Goal: Task Accomplishment & Management: Complete application form

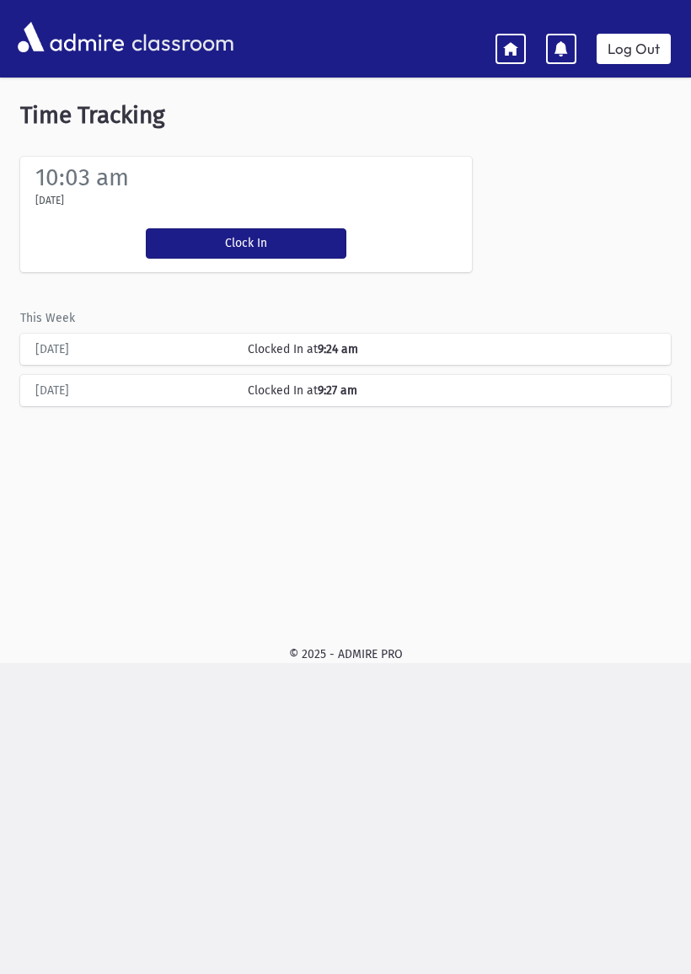
click at [196, 233] on button "Clock In" at bounding box center [246, 243] width 201 height 30
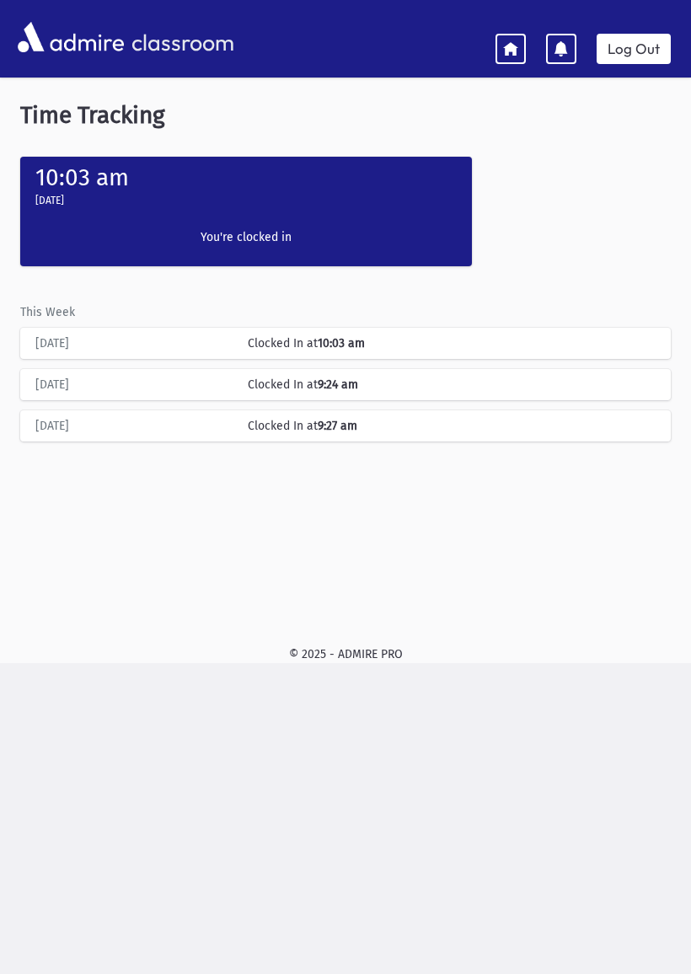
click at [509, 41] on icon at bounding box center [510, 47] width 15 height 15
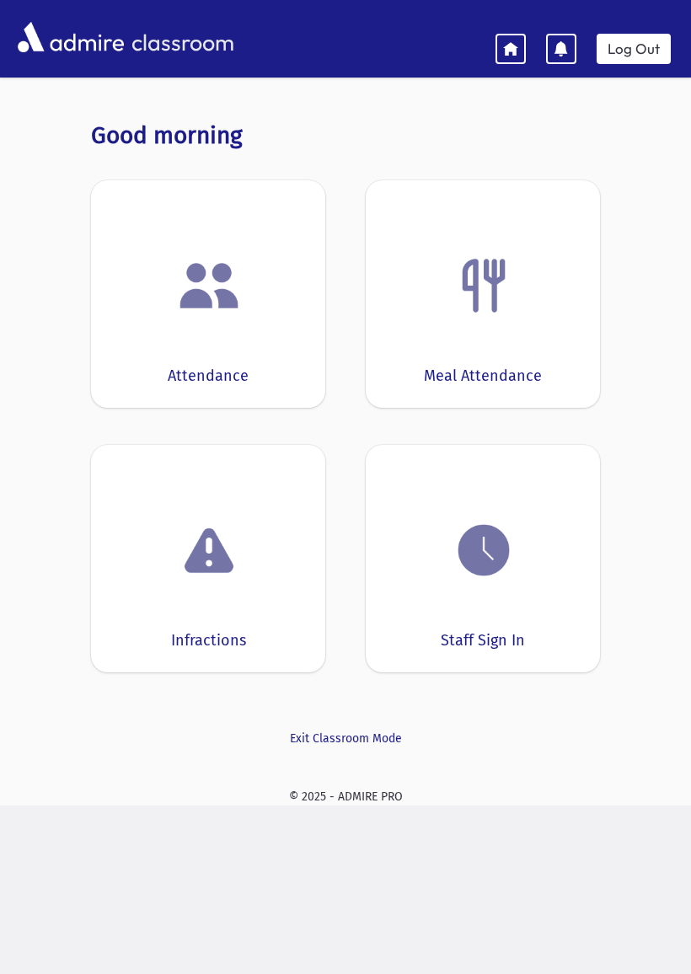
click at [167, 316] on div at bounding box center [208, 286] width 182 height 64
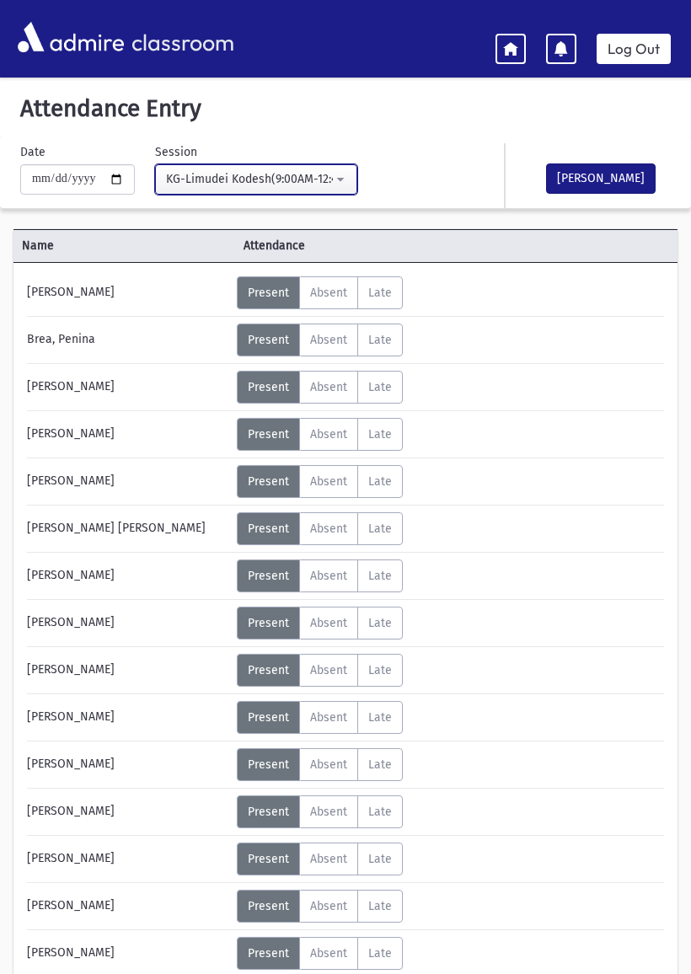
click at [297, 166] on button "KG-Limudei Kodesh(9:00AM-12:45PM)" at bounding box center [256, 179] width 202 height 30
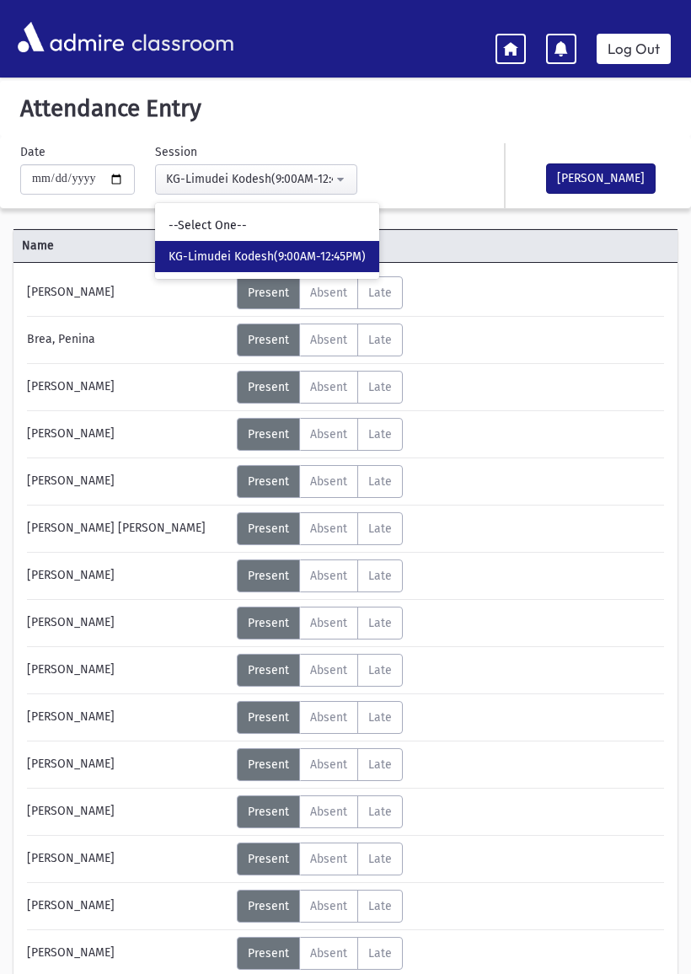
click at [634, 34] on link "Log Out" at bounding box center [634, 49] width 74 height 30
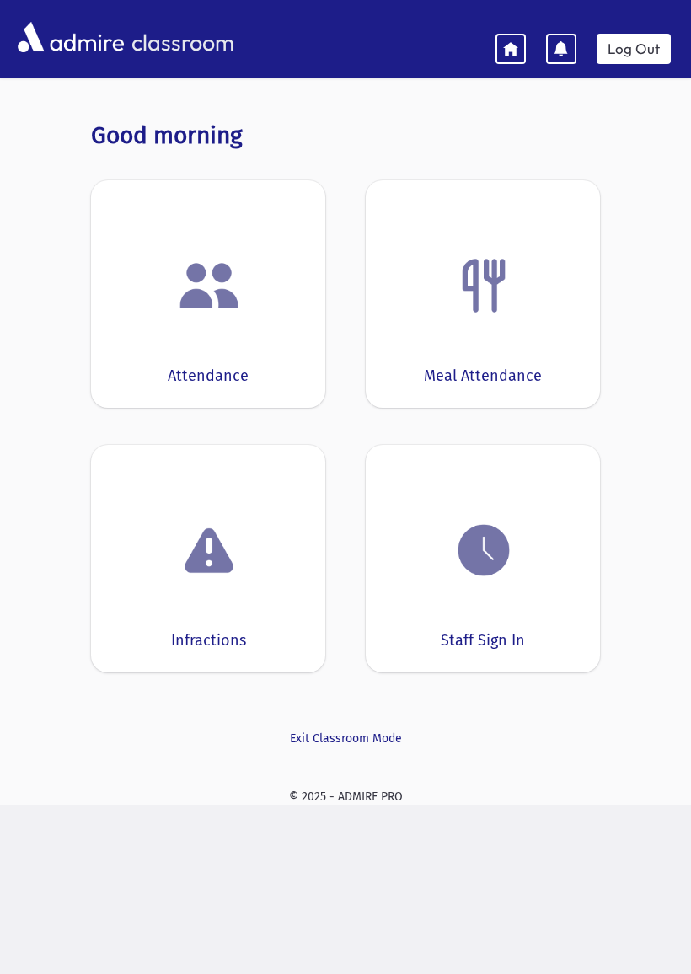
click at [465, 571] on img at bounding box center [484, 550] width 64 height 64
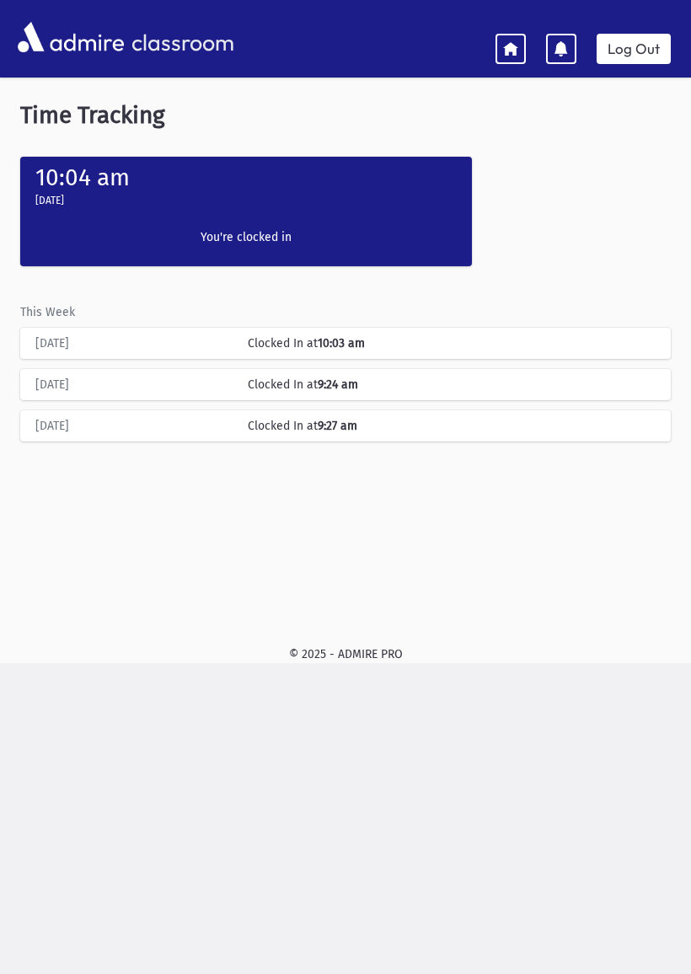
click at [641, 37] on link "Log Out" at bounding box center [634, 49] width 74 height 30
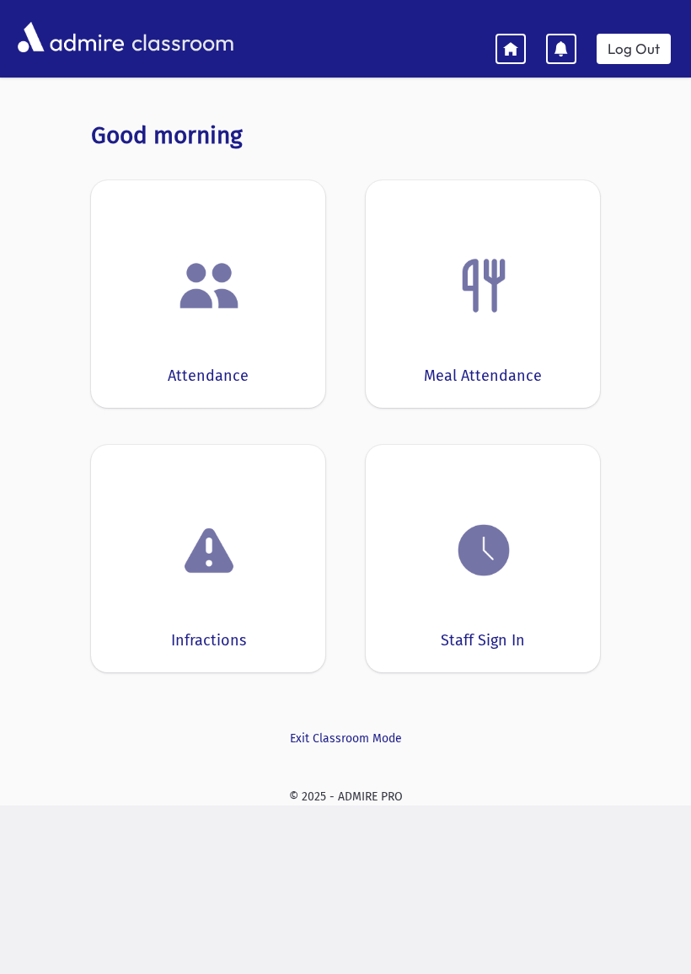
click at [507, 578] on img at bounding box center [484, 550] width 64 height 64
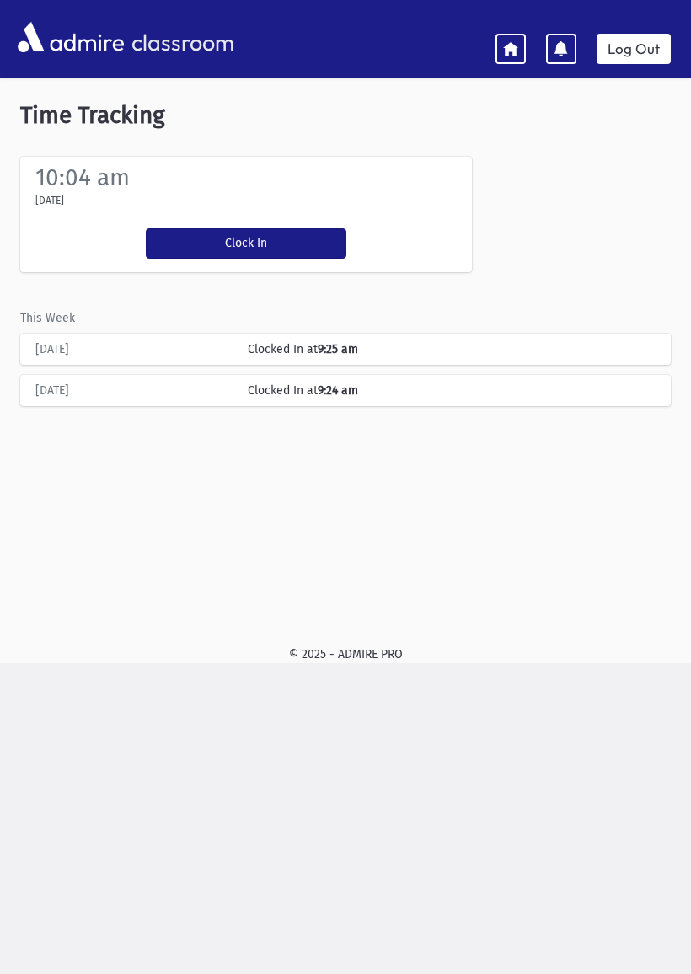
click at [209, 234] on button "Clock In" at bounding box center [246, 243] width 201 height 30
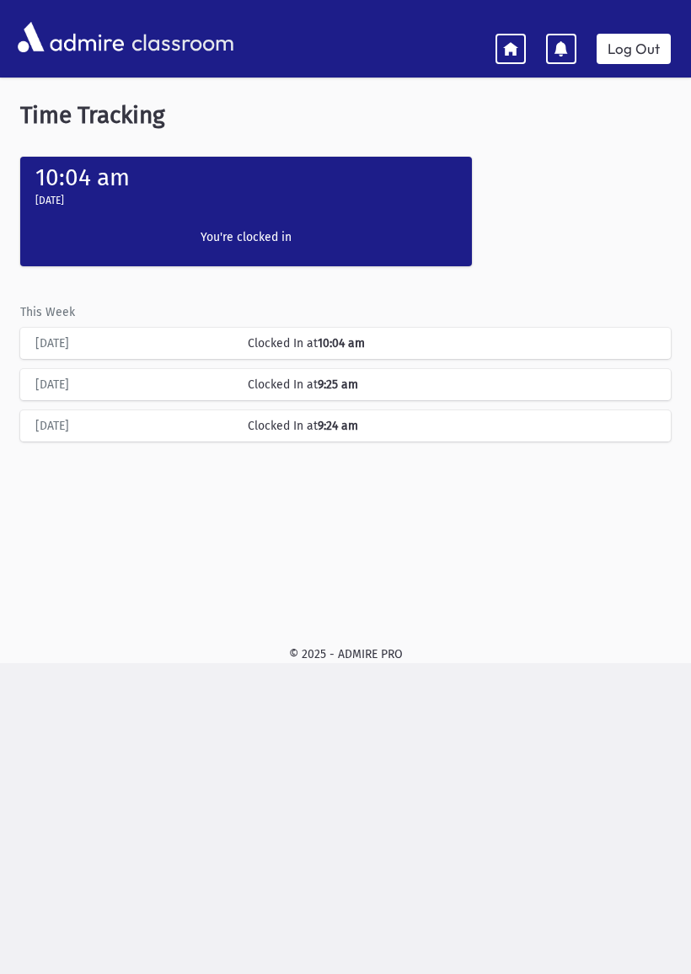
click at [512, 41] on icon at bounding box center [510, 47] width 15 height 15
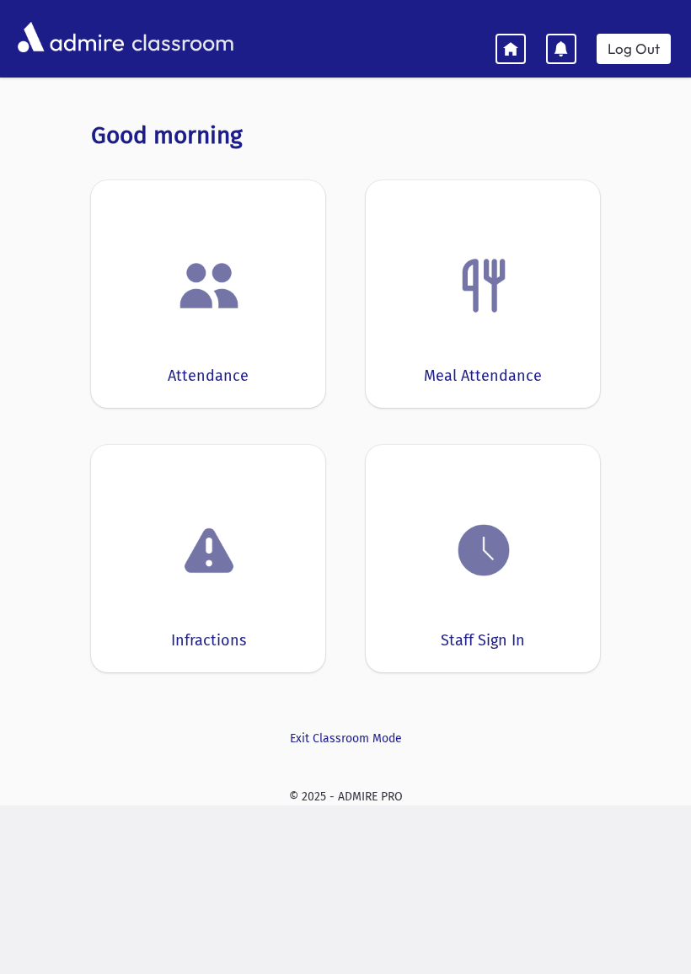
click at [232, 264] on img at bounding box center [209, 286] width 64 height 64
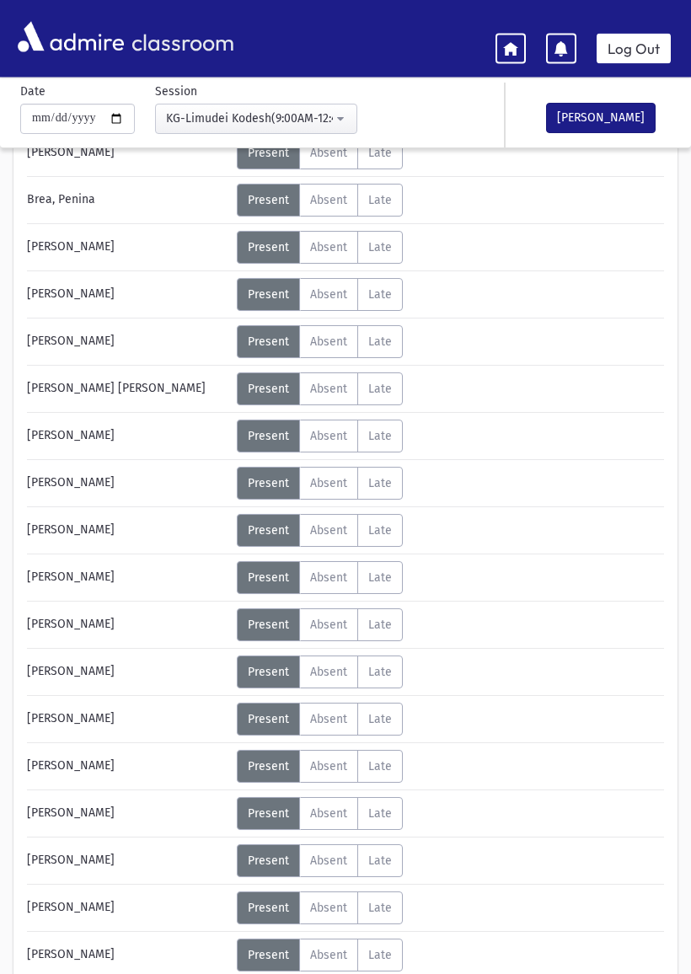
scroll to position [288, 0]
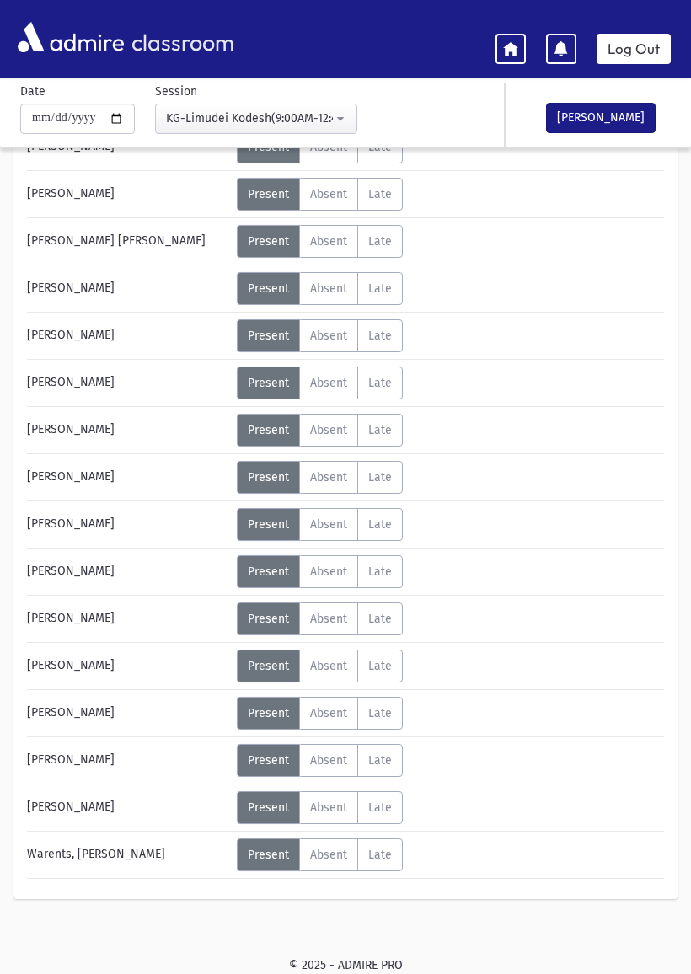
click at [324, 755] on span "Absent" at bounding box center [328, 760] width 37 height 14
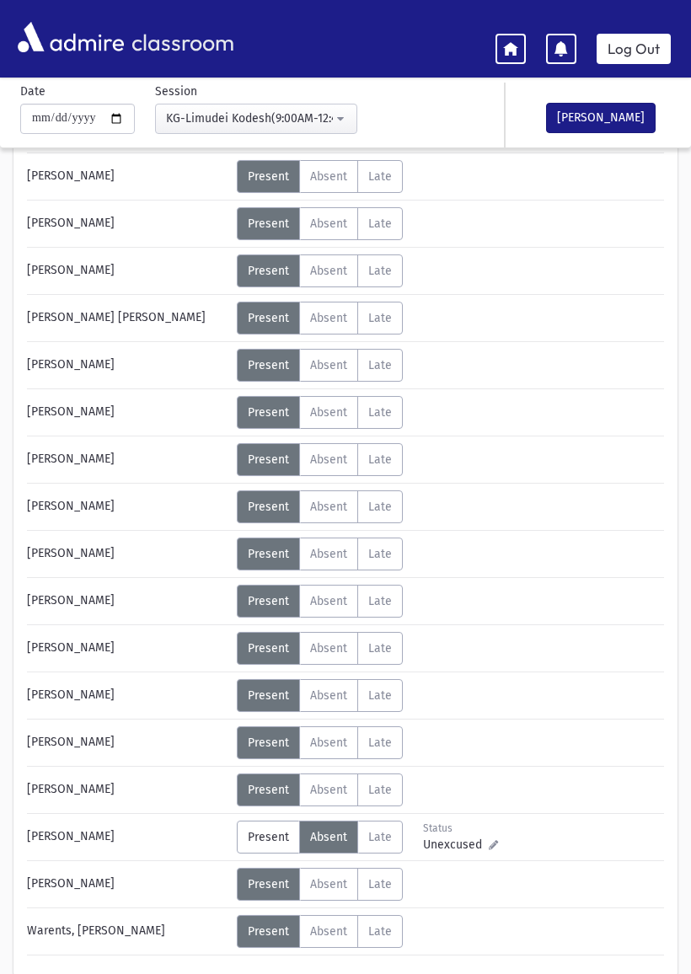
scroll to position [0, 0]
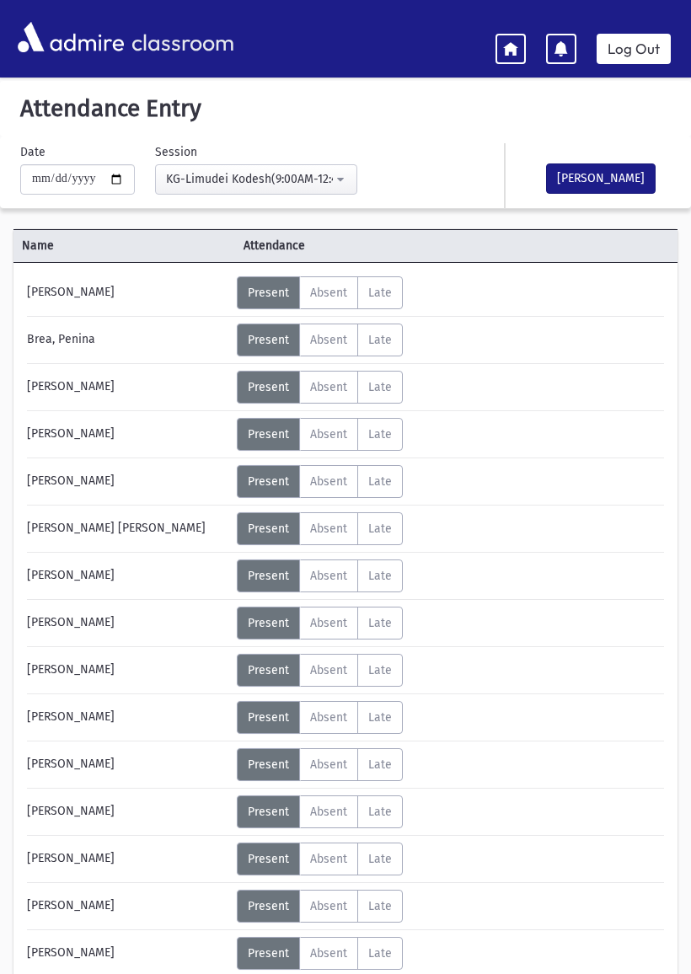
click at [327, 430] on span "Absent" at bounding box center [328, 434] width 37 height 14
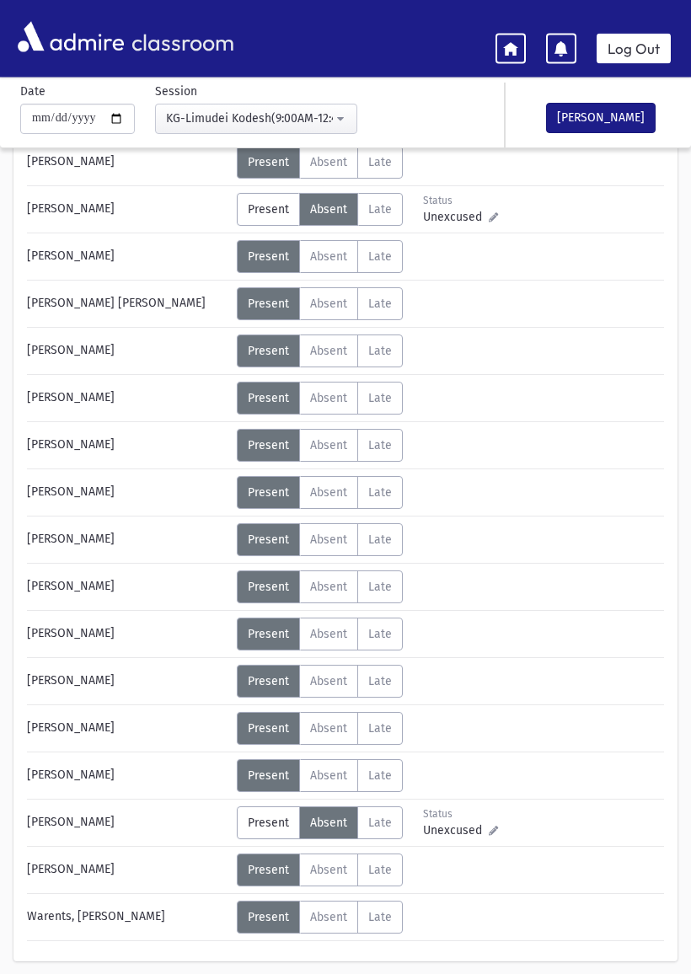
scroll to position [288, 0]
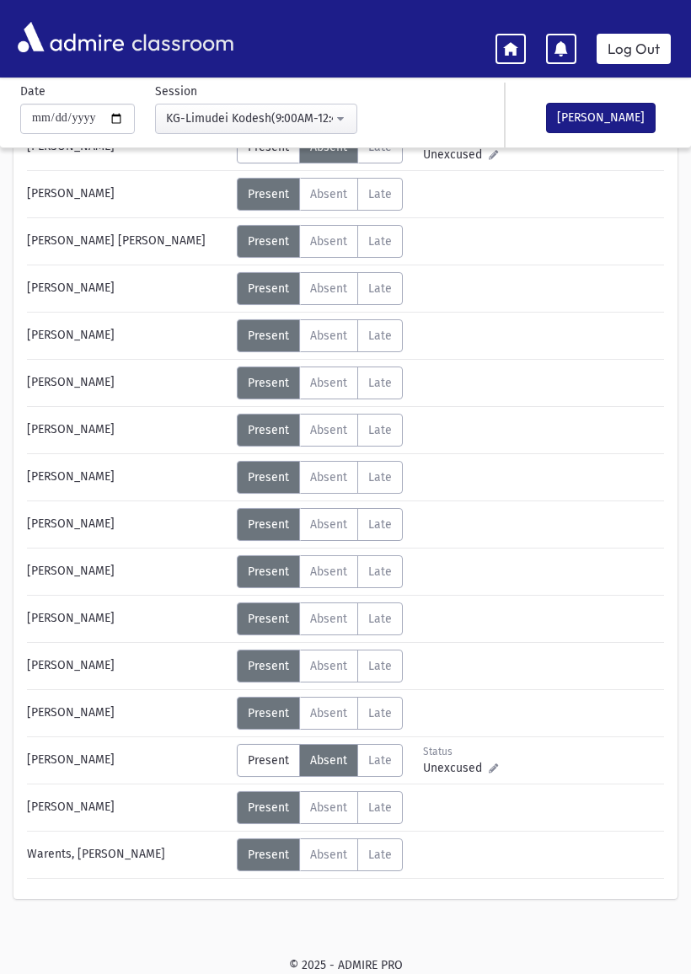
click at [325, 572] on span "Absent" at bounding box center [328, 572] width 37 height 14
click at [335, 804] on span "Absent" at bounding box center [328, 808] width 37 height 14
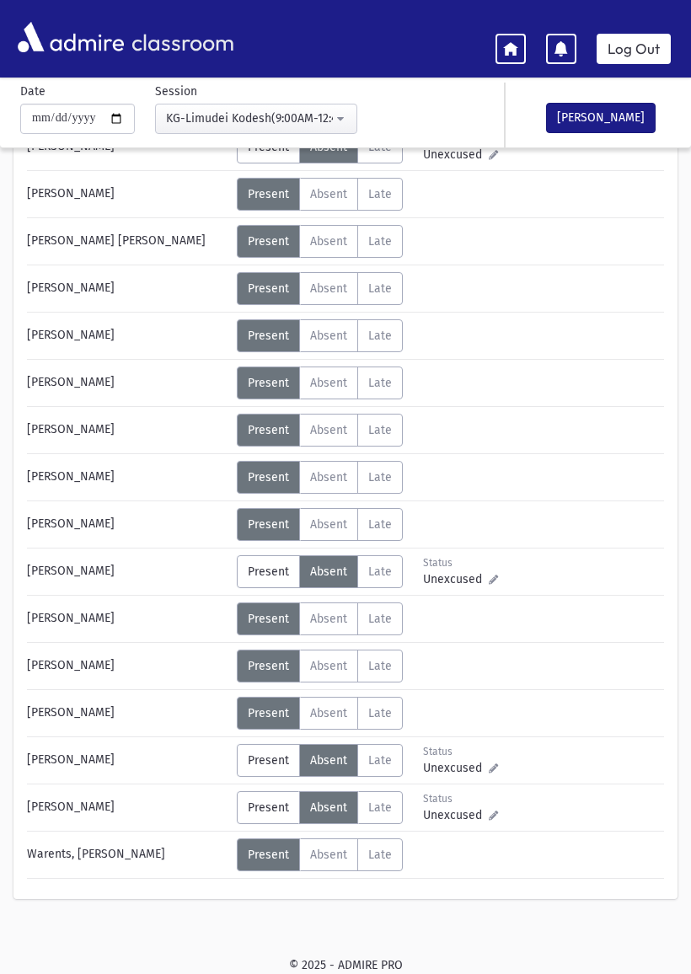
click at [590, 110] on button "Mark Done" at bounding box center [601, 118] width 110 height 30
click at [253, 576] on span "Present" at bounding box center [268, 572] width 41 height 14
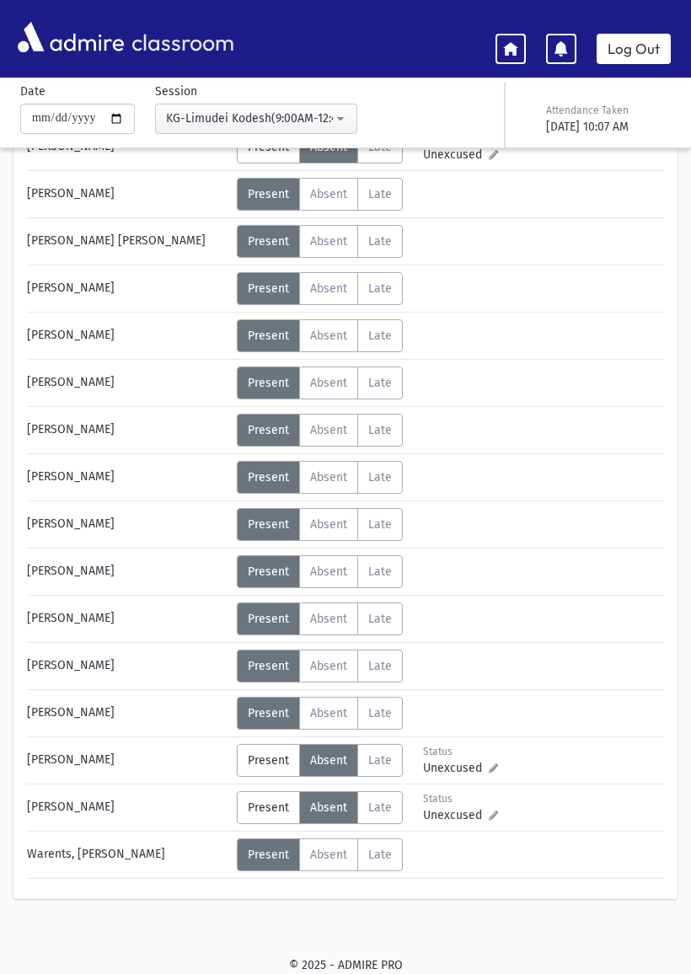
click at [386, 574] on span "Late" at bounding box center [380, 572] width 24 height 14
click at [252, 568] on span "Present" at bounding box center [268, 572] width 41 height 14
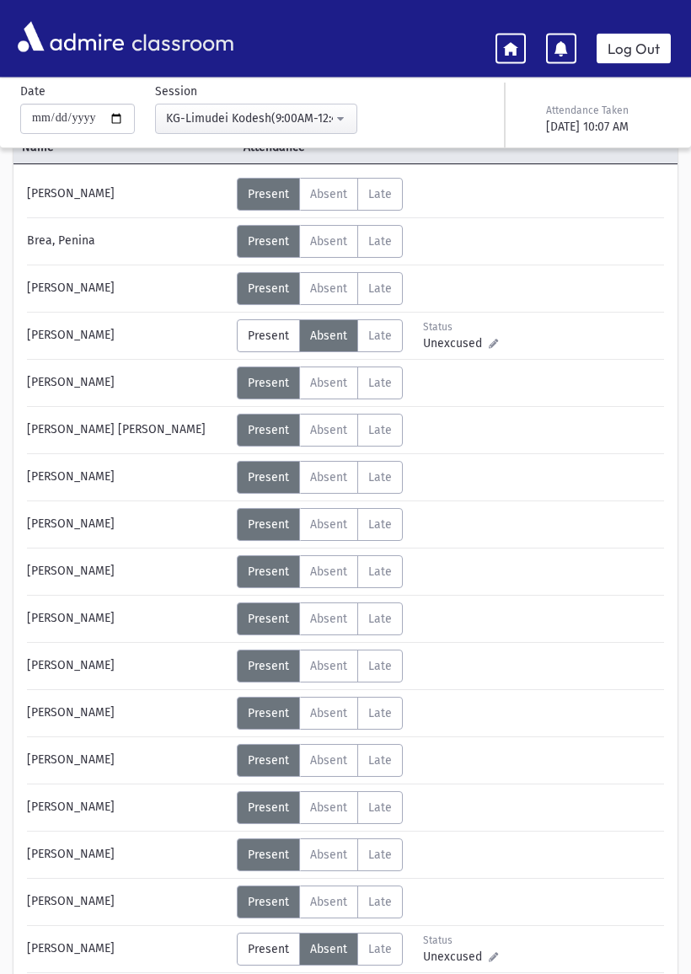
scroll to position [99, 0]
click at [265, 339] on span "Present" at bounding box center [268, 336] width 41 height 14
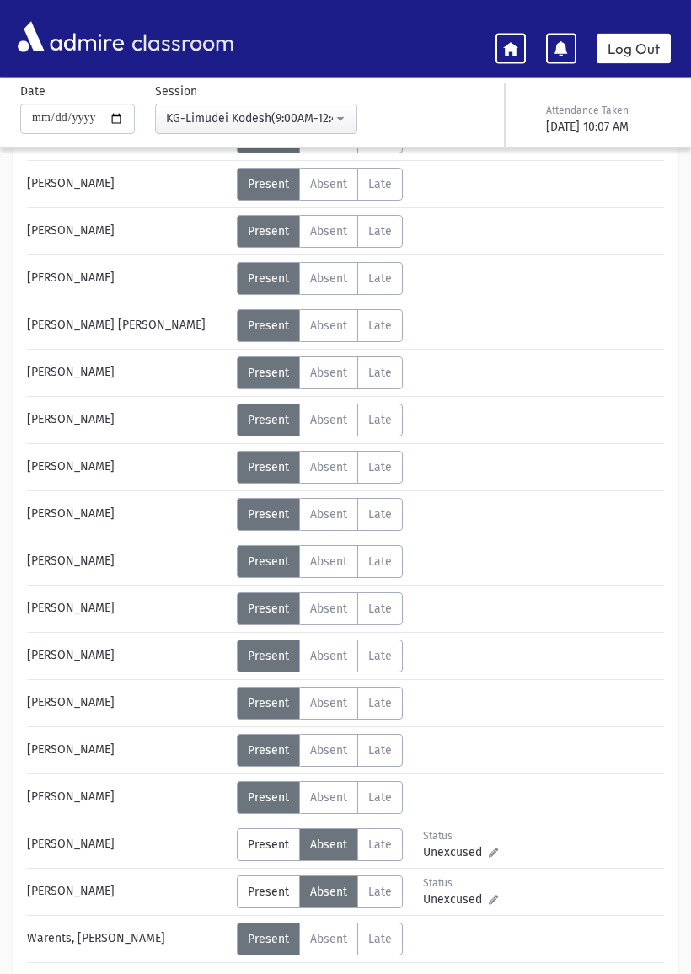
scroll to position [288, 0]
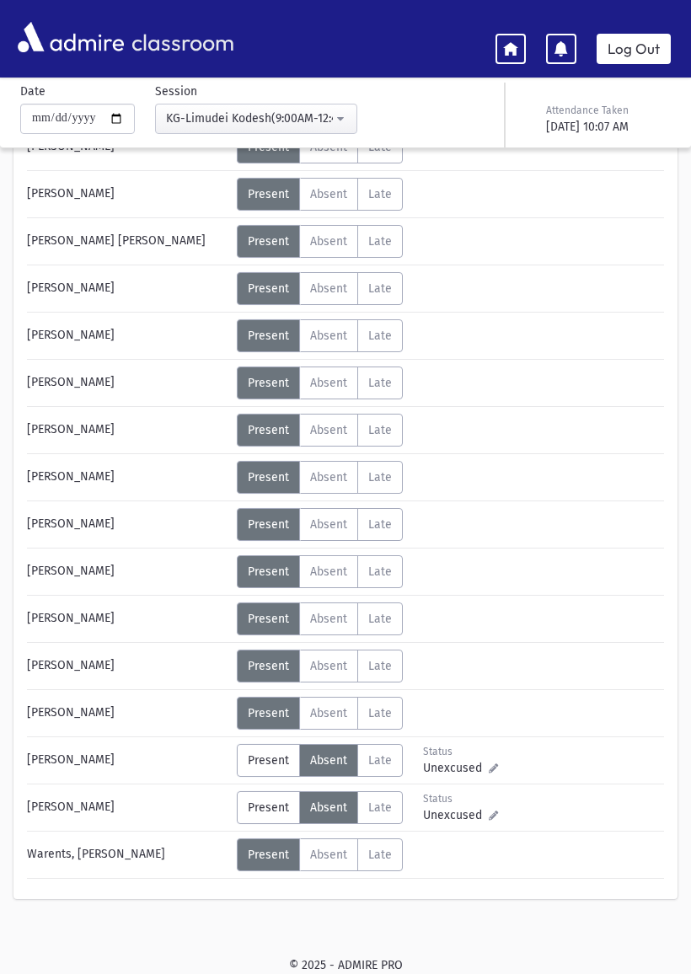
click at [261, 812] on span "Present" at bounding box center [268, 808] width 41 height 14
click at [506, 40] on icon at bounding box center [510, 47] width 15 height 15
